Goal: Task Accomplishment & Management: Use online tool/utility

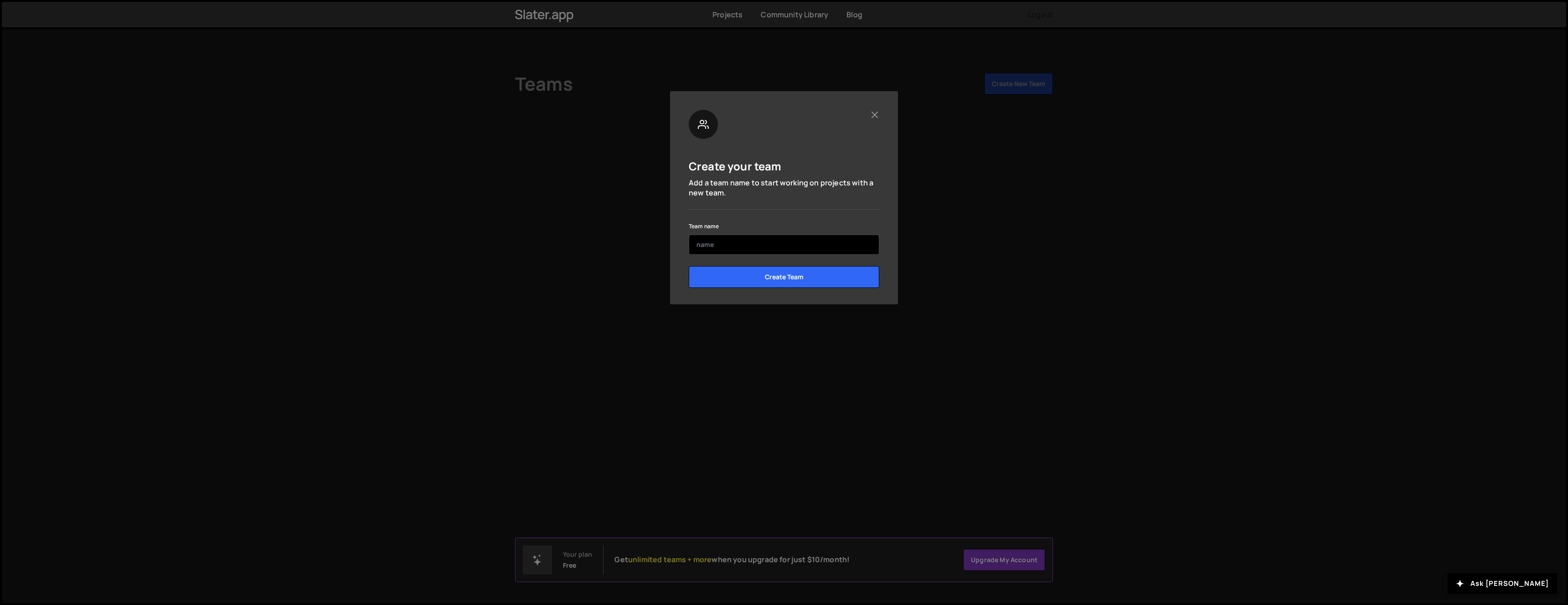
click at [760, 242] on input "text" at bounding box center [783, 245] width 191 height 20
type input "Louis"
click at [788, 270] on input "Create Team" at bounding box center [783, 277] width 191 height 22
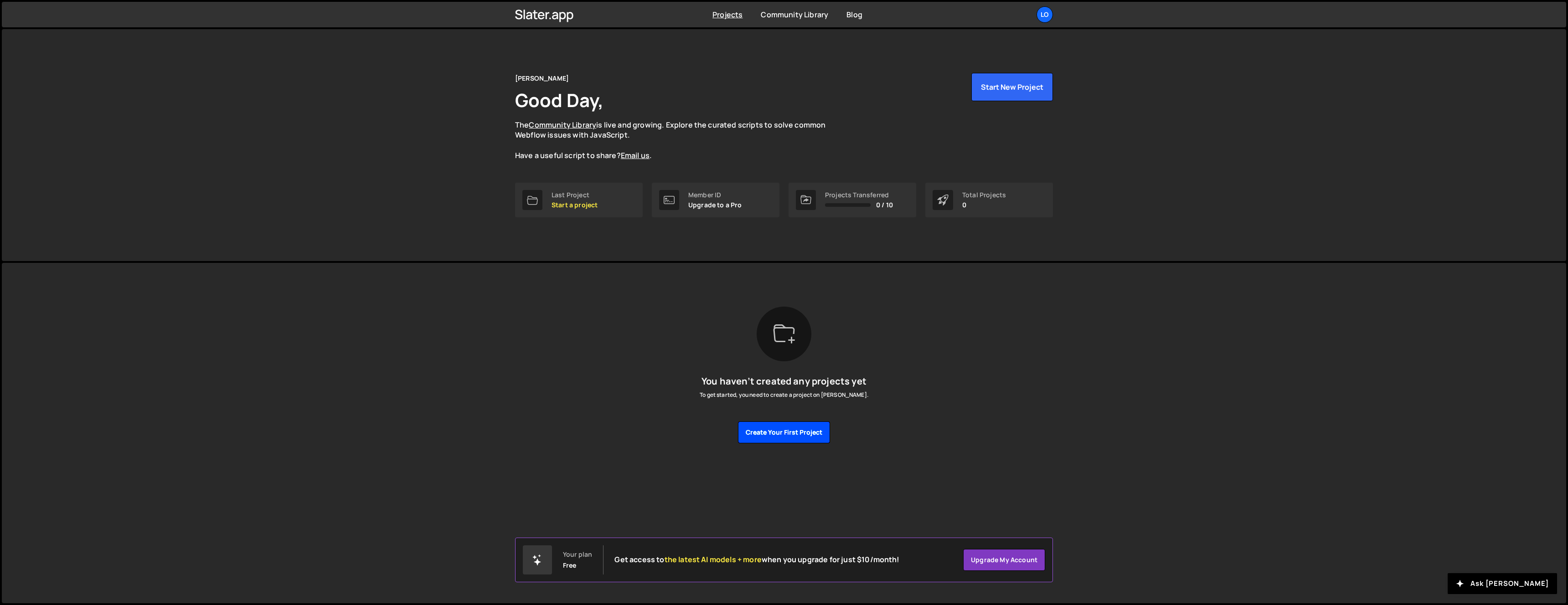
click at [774, 430] on button "Create your first project" at bounding box center [783, 433] width 92 height 22
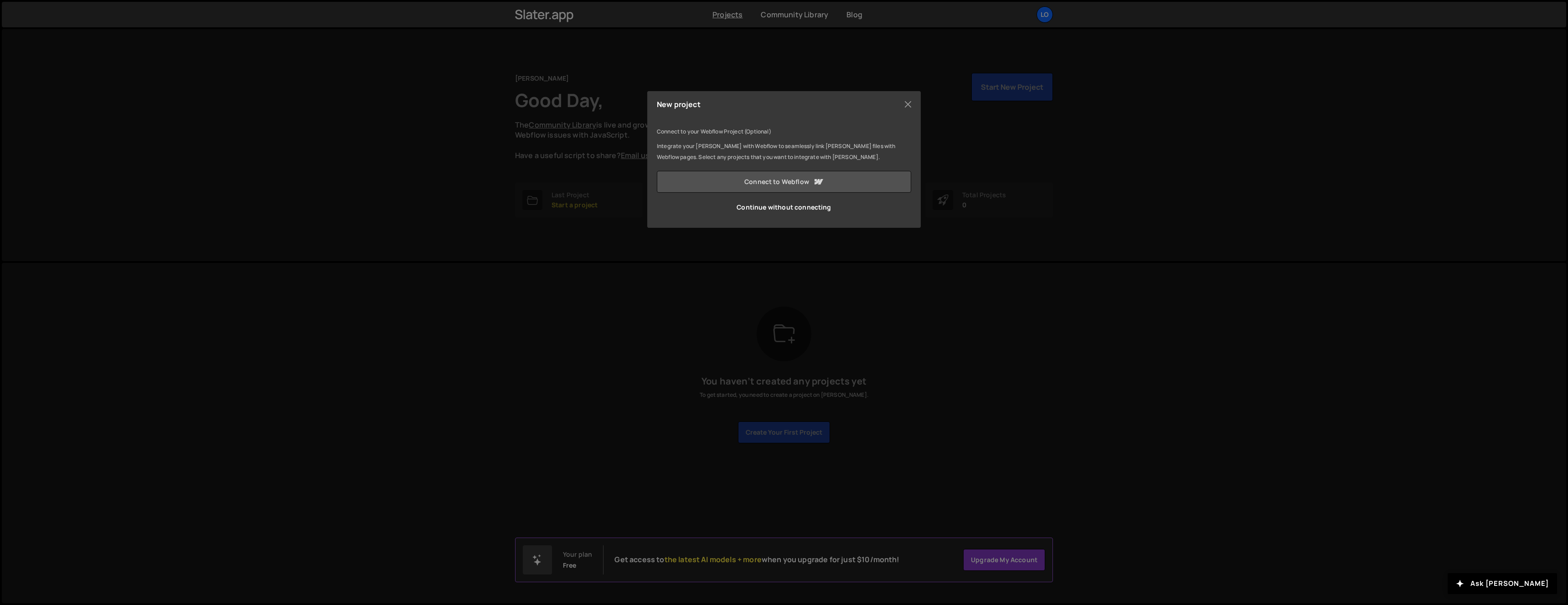
click at [799, 183] on link "Connect to Webflow" at bounding box center [784, 182] width 254 height 22
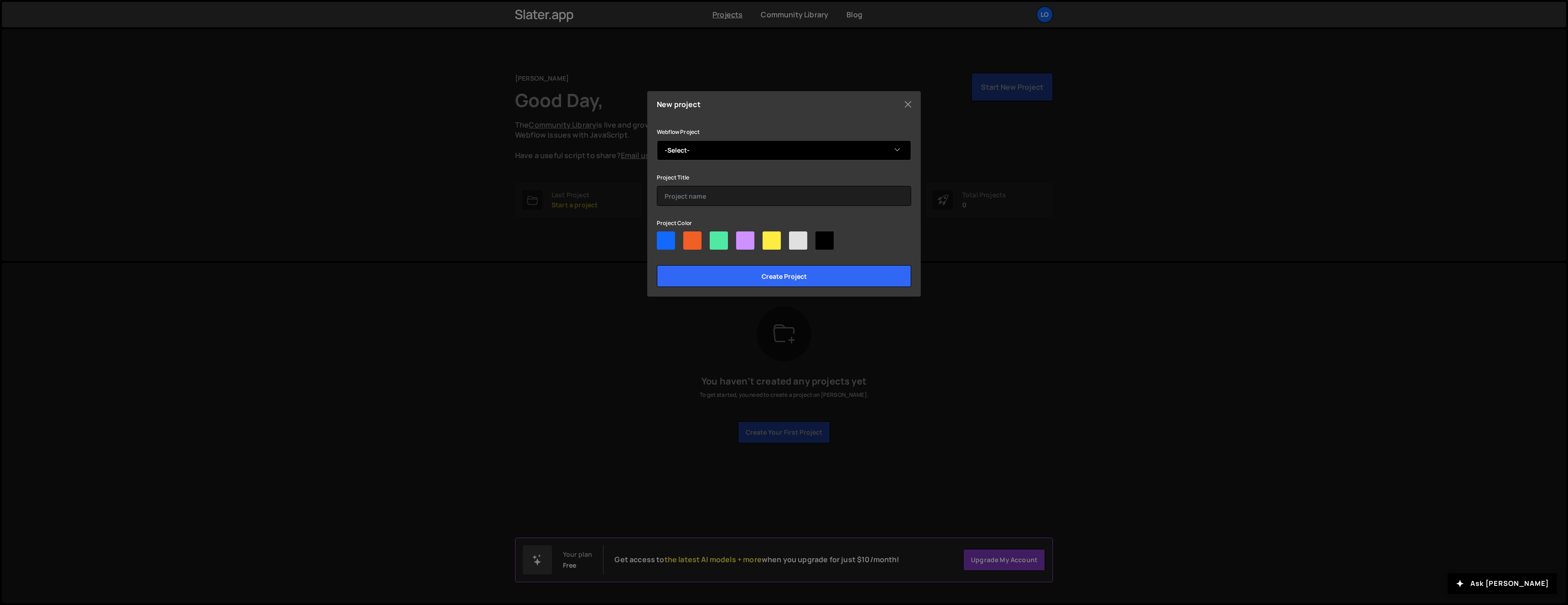
click at [718, 144] on select "-Select- Louis's Sublime Site" at bounding box center [784, 150] width 254 height 20
select select "68c8724cb2abc03e7c2dc886"
click at [657, 141] on select "-Select- Louis's Sublime Site" at bounding box center [784, 150] width 254 height 20
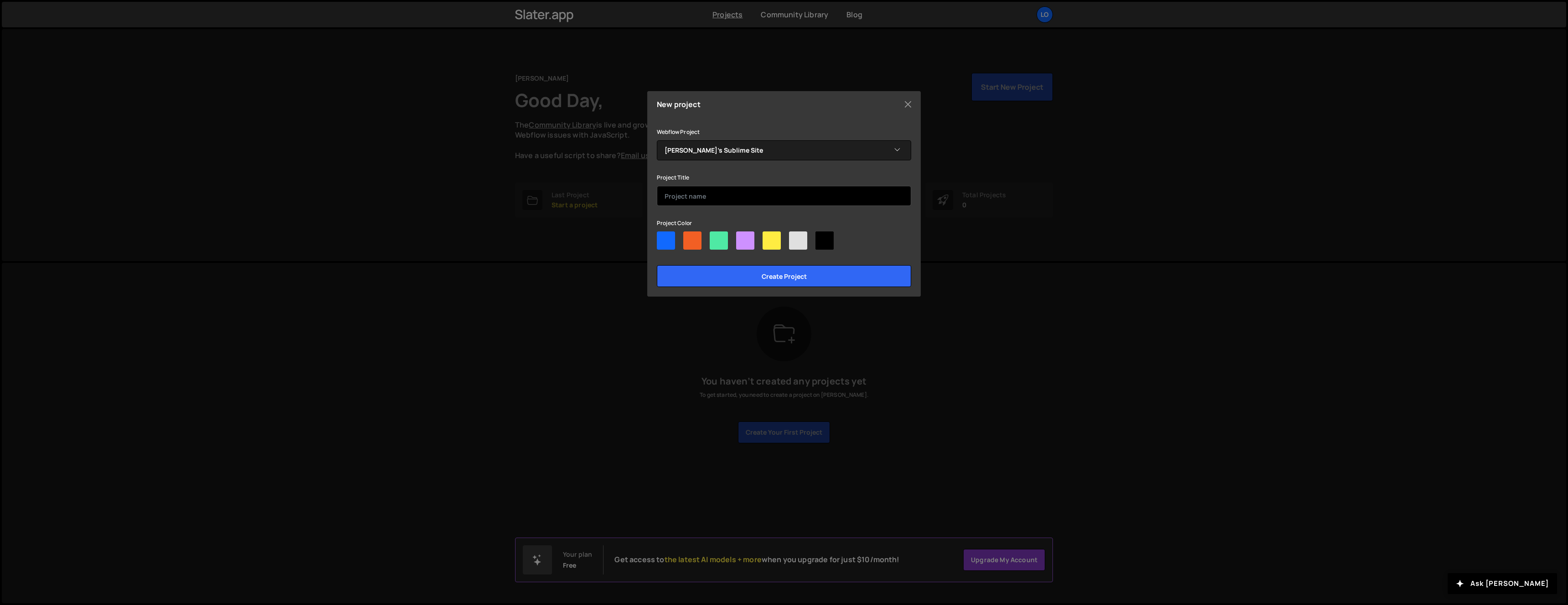
click at [714, 194] on input "text" at bounding box center [784, 196] width 254 height 20
type input "Fitout"
click at [693, 237] on div at bounding box center [693, 240] width 18 height 18
click at [689, 237] on input"] "radio" at bounding box center [687, 234] width 6 height 6
radio input"] "true"
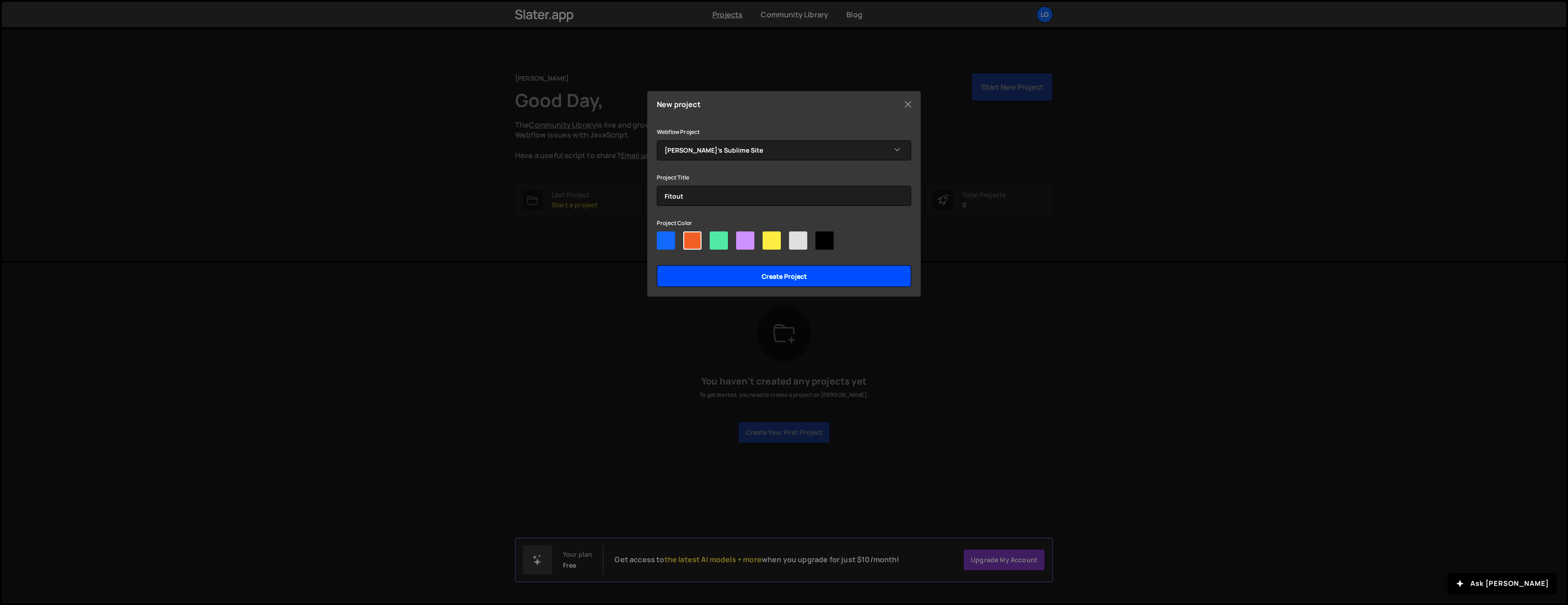
click at [716, 284] on input "Create project" at bounding box center [784, 276] width 254 height 22
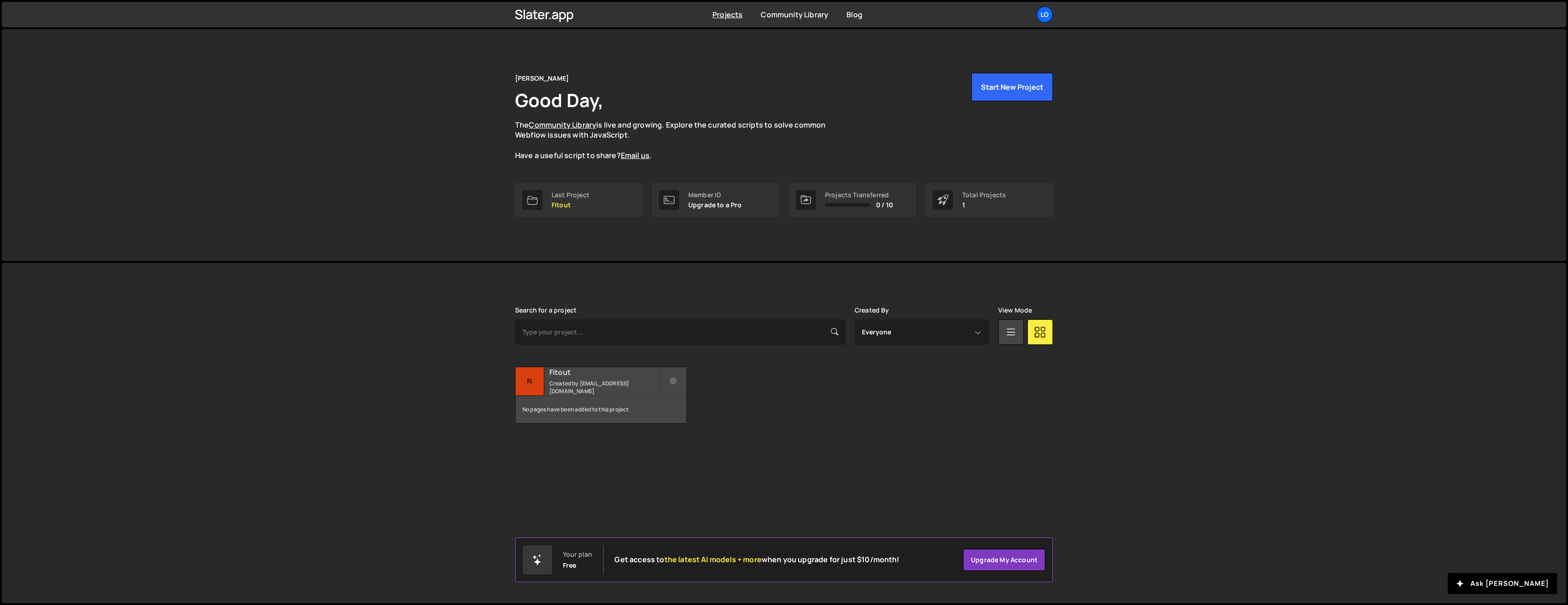
click at [618, 392] on div "Fitout Created by louisokoebor@gmail.com" at bounding box center [601, 382] width 171 height 28
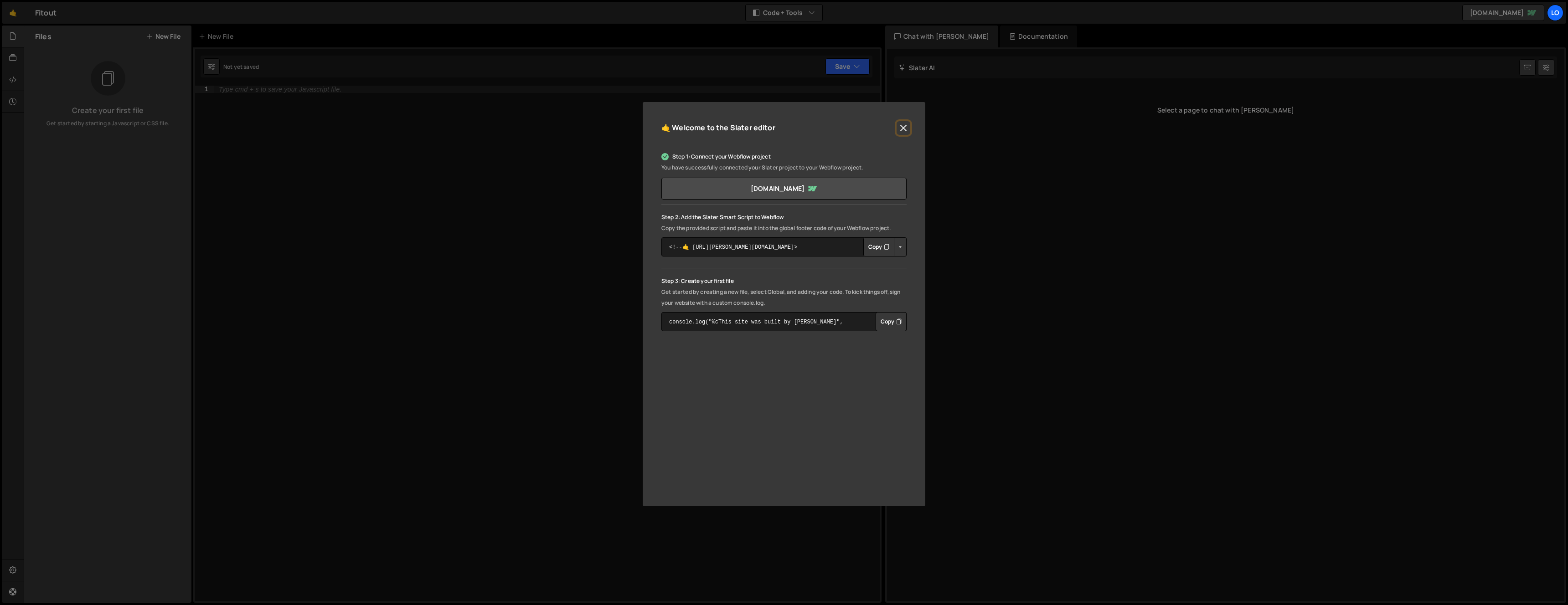
click at [901, 126] on button "Close" at bounding box center [903, 128] width 13 height 13
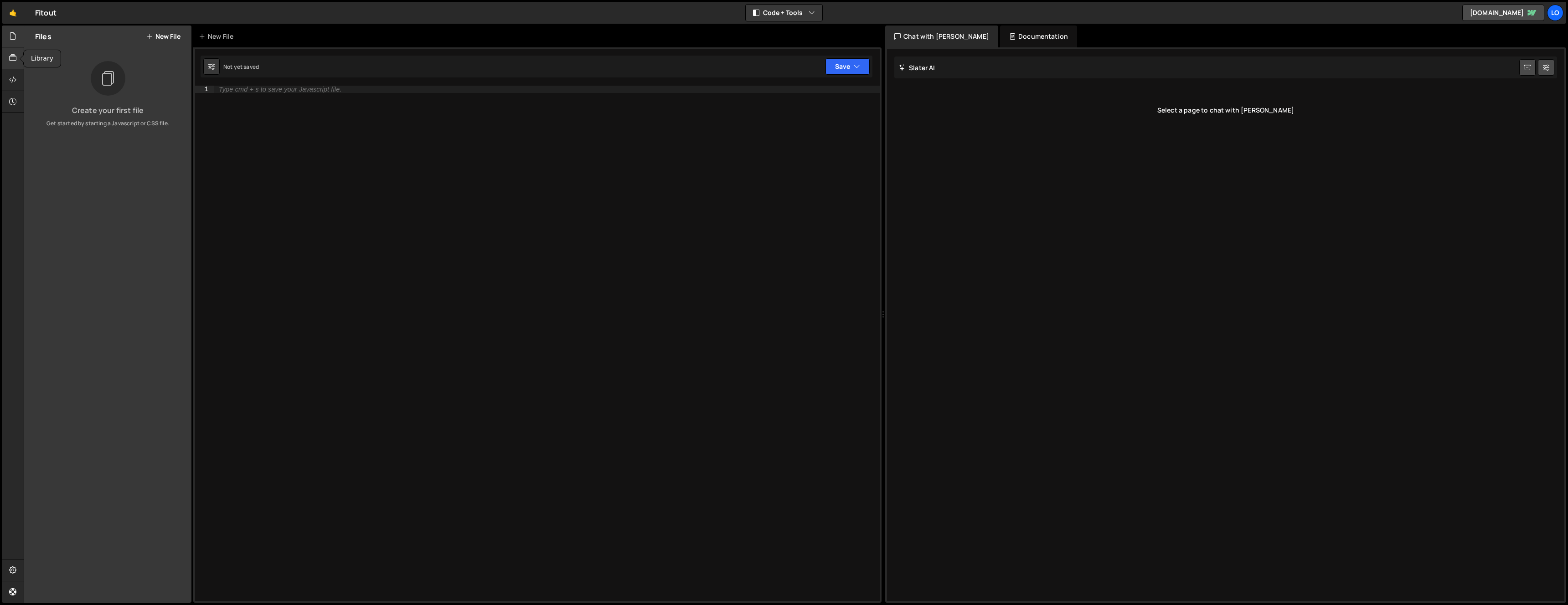
click at [13, 54] on icon at bounding box center [13, 58] width 7 height 10
